Goal: Navigation & Orientation: Find specific page/section

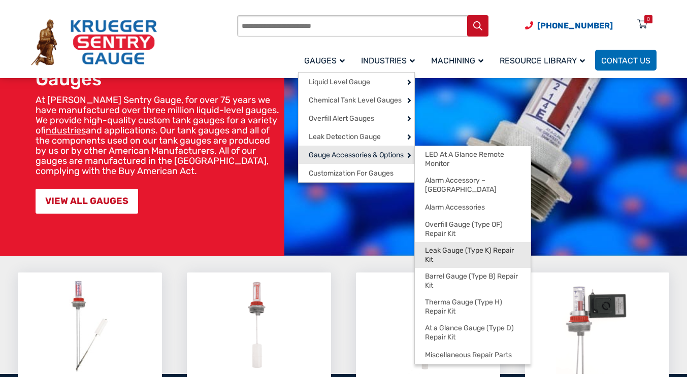
scroll to position [51, 0]
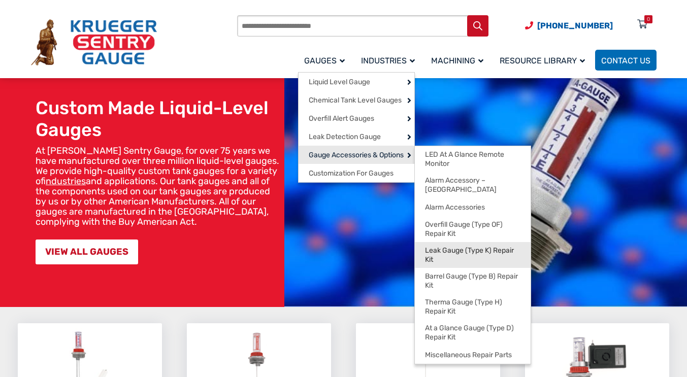
click at [463, 246] on span "Leak Gauge (Type K) Repair Kit" at bounding box center [472, 255] width 95 height 18
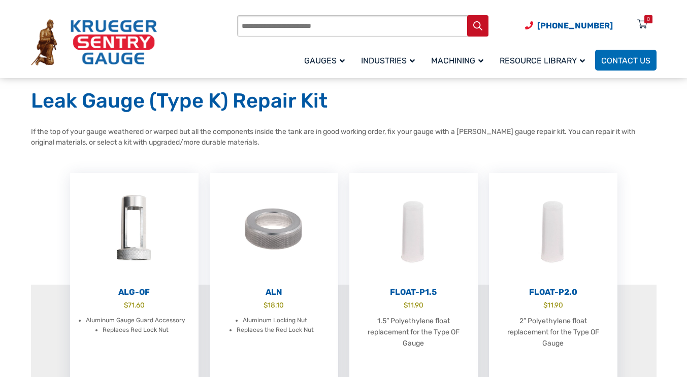
scroll to position [254, 0]
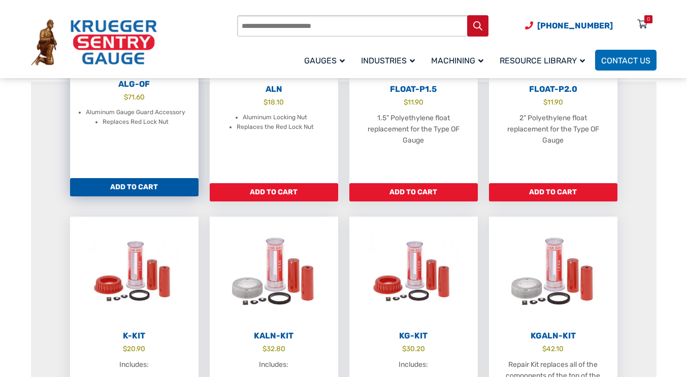
drag, startPoint x: 163, startPoint y: 187, endPoint x: 145, endPoint y: 134, distance: 56.4
drag, startPoint x: 145, startPoint y: 134, endPoint x: 140, endPoint y: 88, distance: 46.4
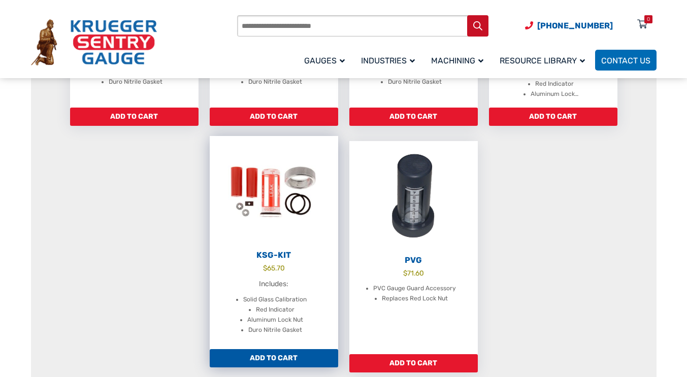
scroll to position [660, 0]
